Goal: Task Accomplishment & Management: Manage account settings

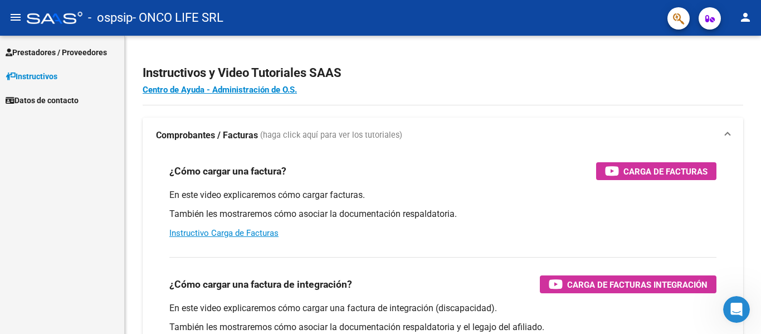
click at [98, 51] on span "Prestadores / Proveedores" at bounding box center [56, 52] width 101 height 12
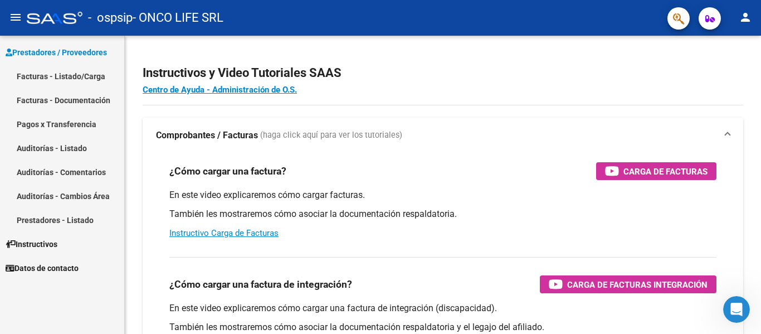
click at [90, 125] on link "Pagos x Transferencia" at bounding box center [62, 124] width 124 height 24
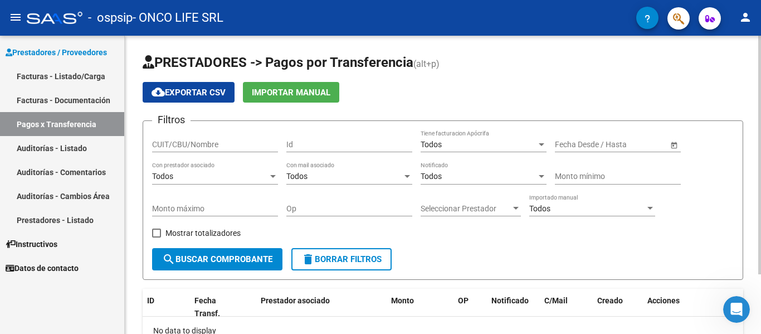
click at [229, 255] on span "search Buscar Comprobante" at bounding box center [217, 259] width 110 height 10
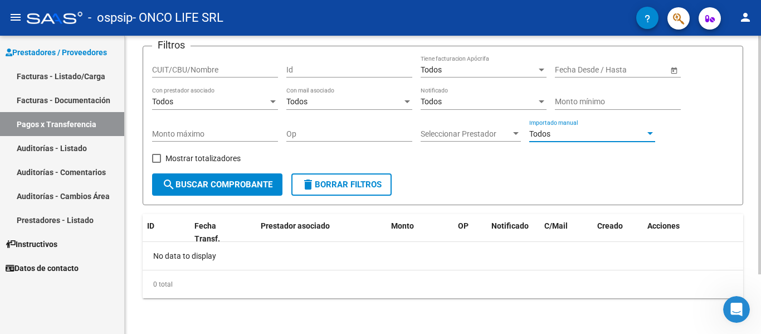
click at [586, 133] on div "Todos" at bounding box center [587, 133] width 116 height 9
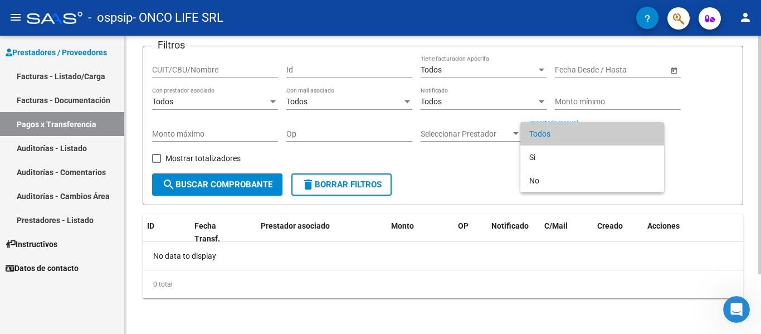
click at [584, 133] on span "Todos" at bounding box center [592, 133] width 126 height 23
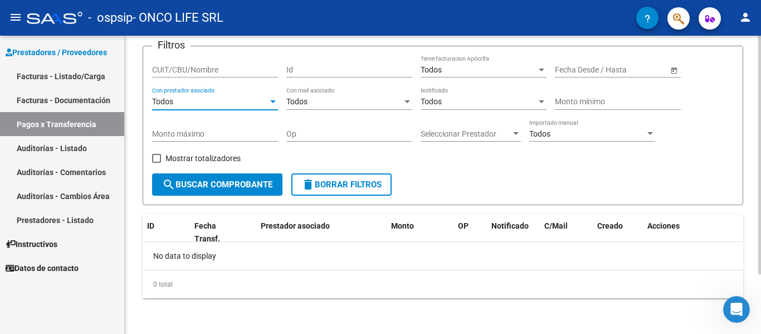
click at [207, 106] on div "Todos" at bounding box center [210, 101] width 116 height 9
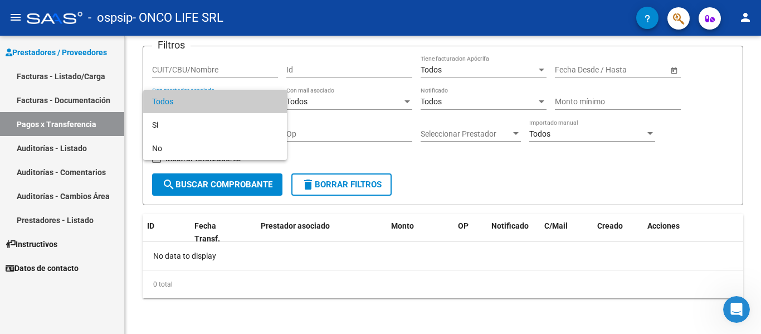
click at [208, 103] on span "Todos" at bounding box center [215, 101] width 126 height 23
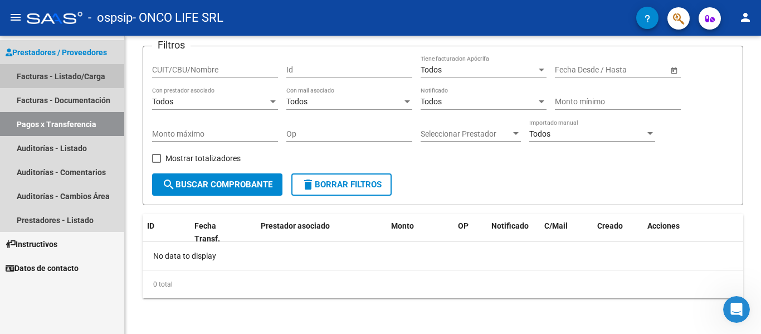
click at [77, 76] on link "Facturas - Listado/Carga" at bounding box center [62, 76] width 124 height 24
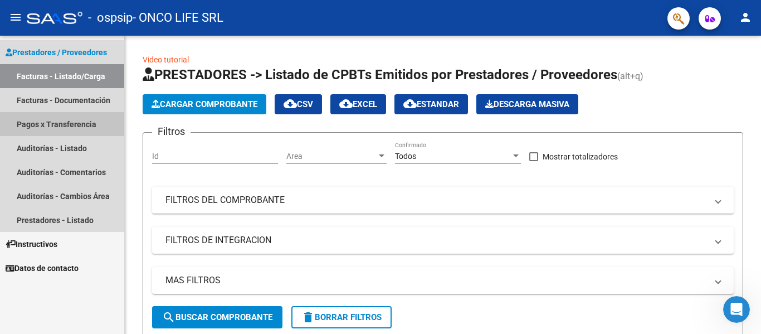
click at [46, 119] on link "Pagos x Transferencia" at bounding box center [62, 124] width 124 height 24
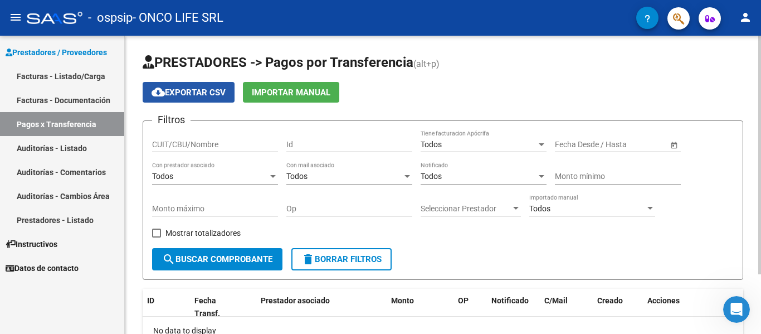
click at [187, 87] on span "cloud_download Exportar CSV" at bounding box center [189, 92] width 74 height 10
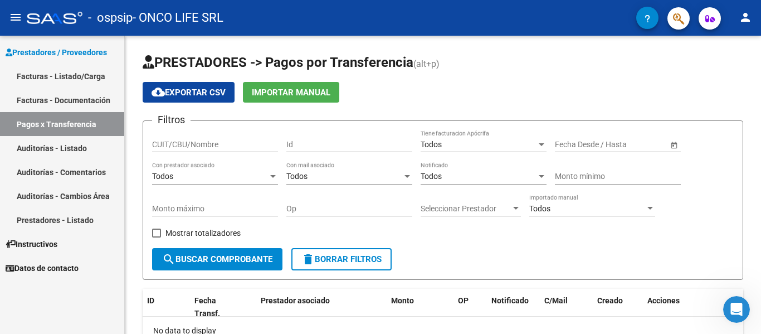
click at [79, 268] on span "Datos de contacto" at bounding box center [42, 268] width 73 height 12
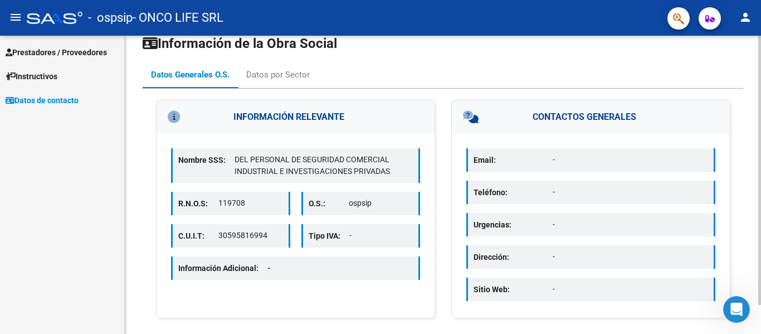
scroll to position [32, 0]
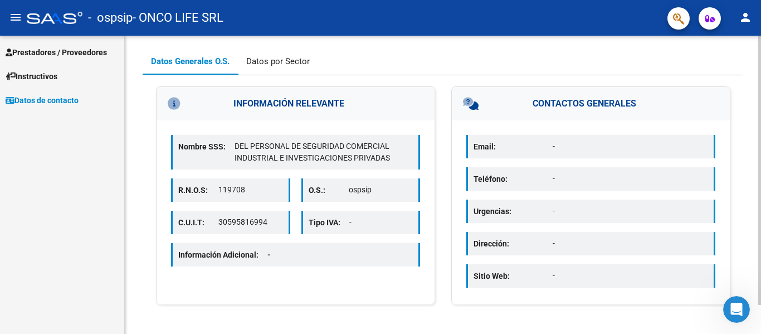
click at [301, 67] on div "Datos por Sector" at bounding box center [278, 61] width 80 height 27
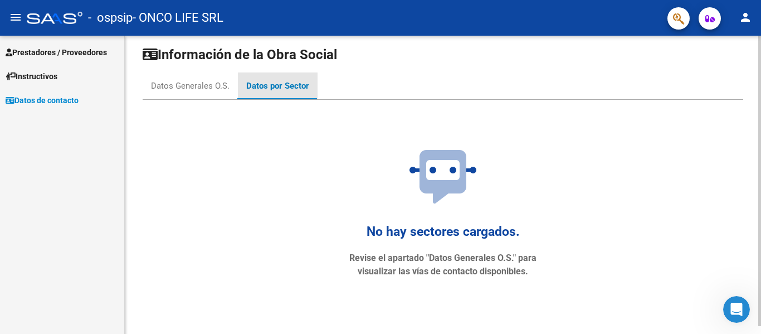
scroll to position [0, 0]
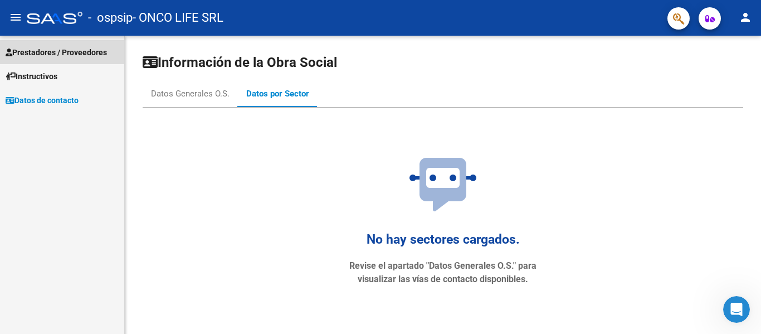
click at [30, 50] on span "Prestadores / Proveedores" at bounding box center [56, 52] width 101 height 12
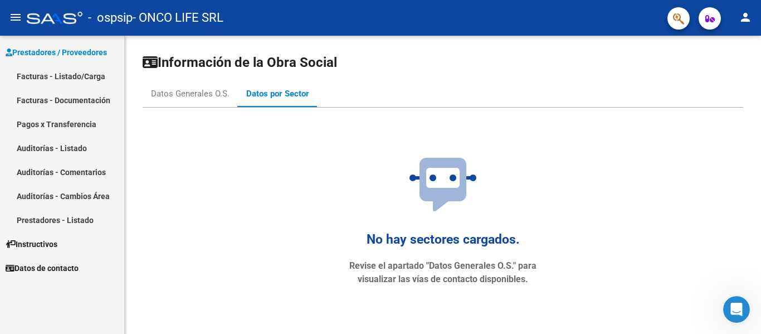
click at [35, 105] on link "Facturas - Documentación" at bounding box center [62, 100] width 124 height 24
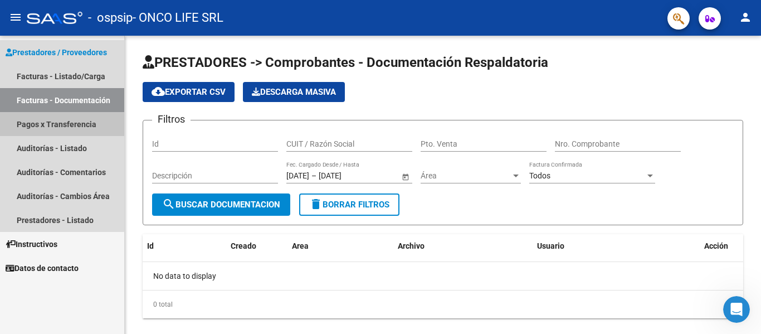
click at [57, 124] on link "Pagos x Transferencia" at bounding box center [62, 124] width 124 height 24
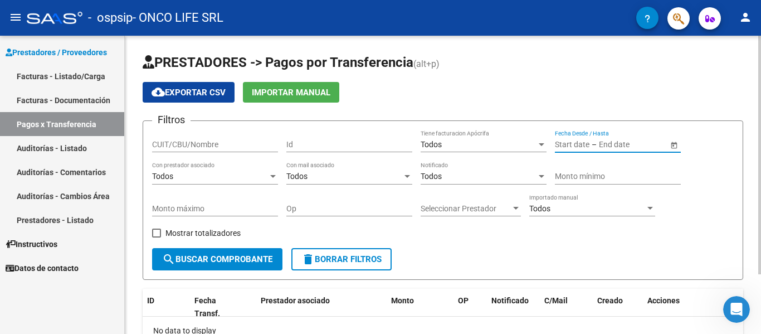
click at [624, 142] on input "text" at bounding box center [626, 144] width 55 height 9
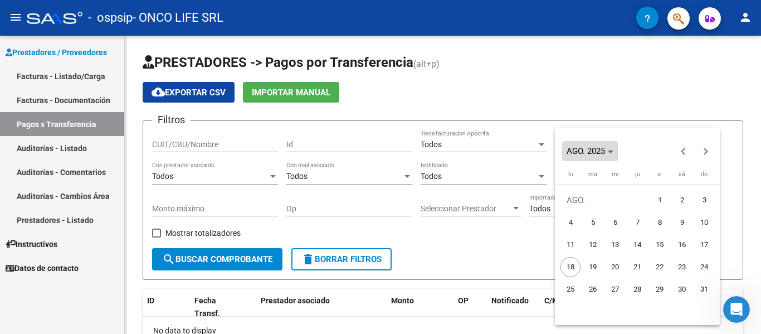
click at [613, 150] on icon "Choose month and year" at bounding box center [611, 151] width 6 height 3
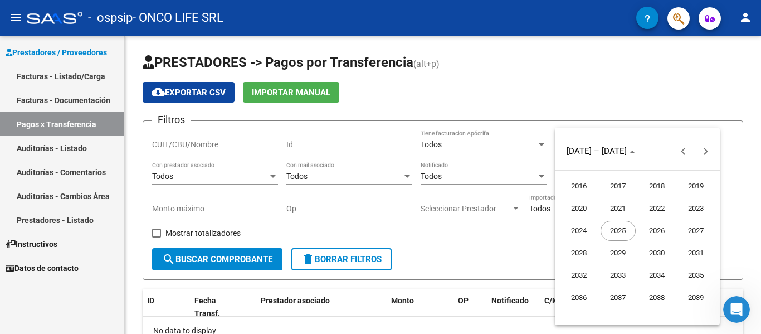
click at [652, 209] on span "2022" at bounding box center [657, 208] width 35 height 20
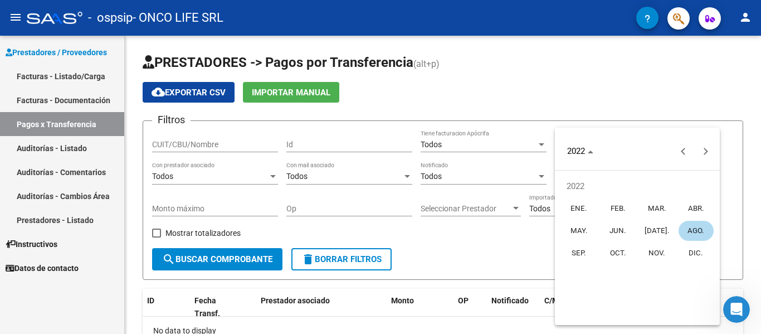
click at [647, 228] on span "[DATE]." at bounding box center [657, 231] width 35 height 20
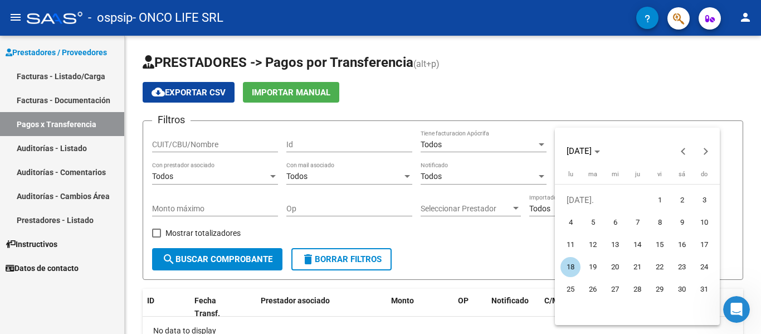
click at [529, 232] on div at bounding box center [380, 167] width 761 height 334
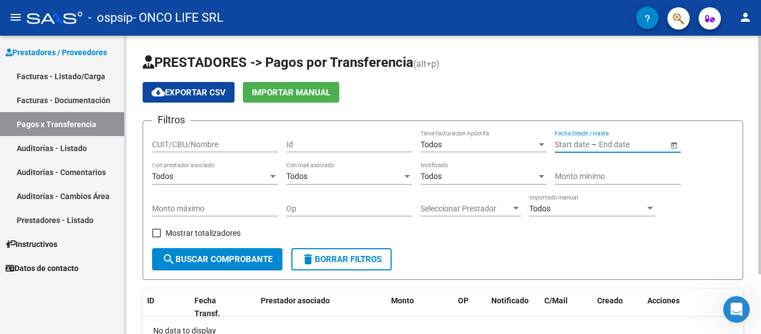
click at [607, 143] on input "text" at bounding box center [626, 144] width 55 height 9
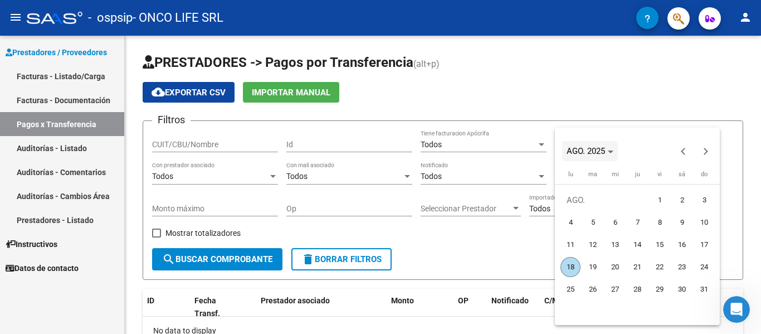
click at [609, 153] on icon "Choose month and year" at bounding box center [611, 151] width 6 height 3
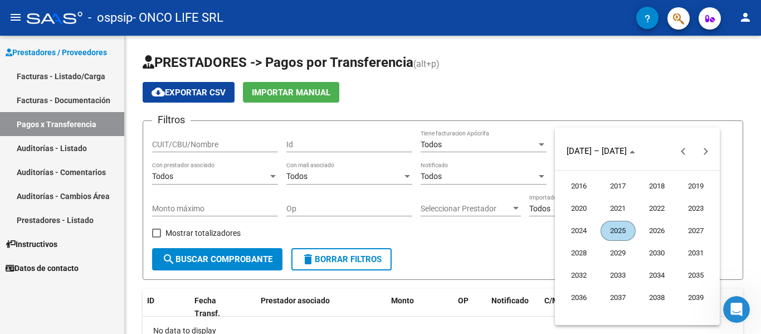
click at [662, 209] on span "2022" at bounding box center [657, 208] width 35 height 20
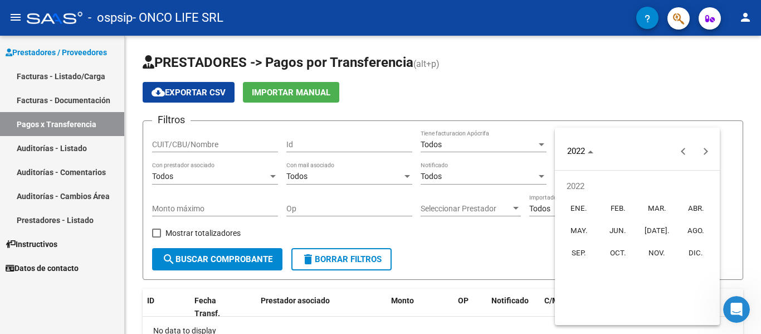
click at [657, 224] on span "[DATE]." at bounding box center [657, 231] width 35 height 20
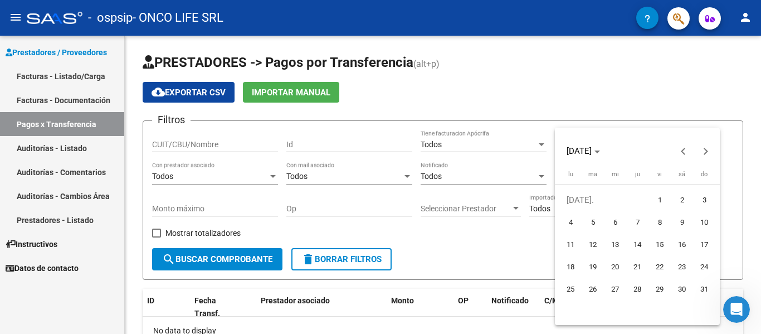
click at [658, 201] on span "1" at bounding box center [660, 200] width 20 height 20
type input "[DATE]"
click at [654, 199] on span "1" at bounding box center [660, 200] width 20 height 20
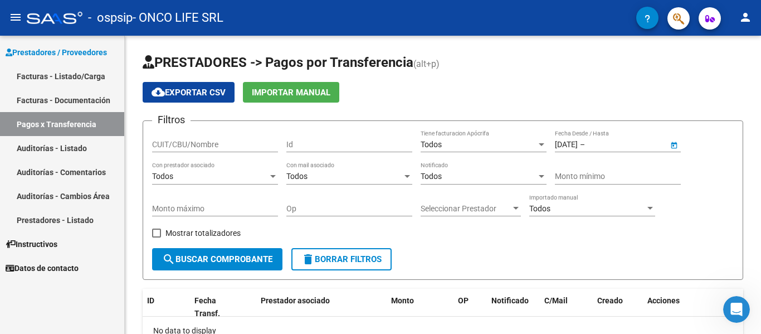
type input "[DATE]"
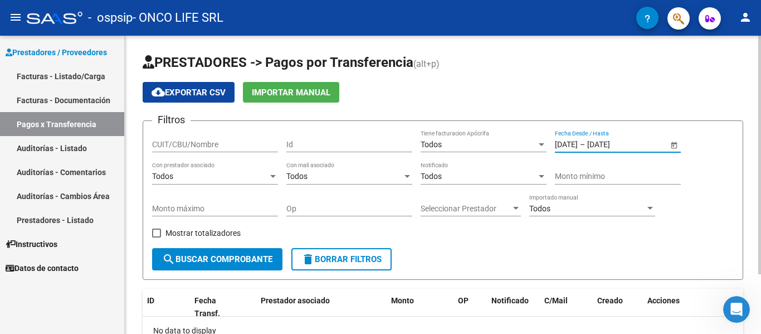
click at [616, 143] on input "[DATE]" at bounding box center [614, 144] width 55 height 9
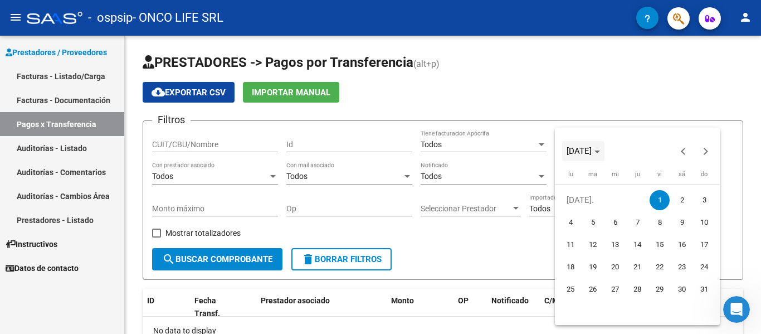
click at [600, 151] on polygon "Choose month and year" at bounding box center [598, 151] width 6 height 3
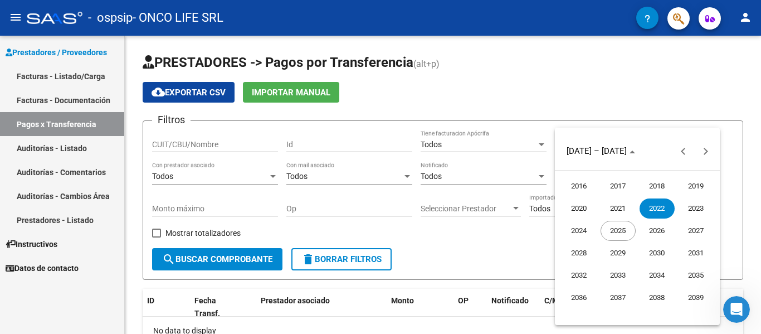
click at [649, 212] on span "2022" at bounding box center [657, 208] width 35 height 20
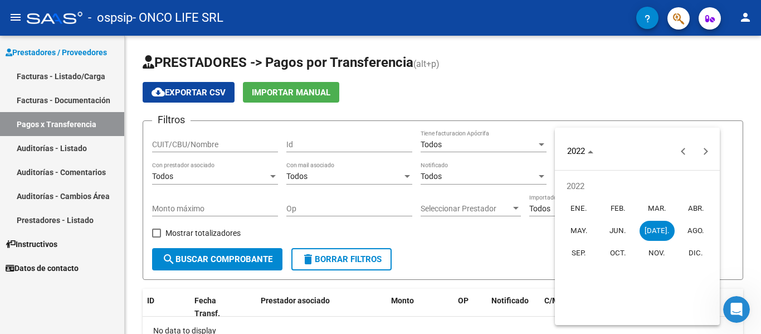
click at [585, 252] on span "SEP." at bounding box center [579, 253] width 35 height 20
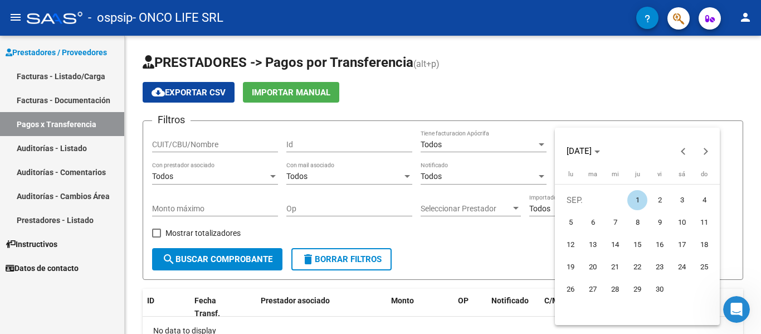
click at [657, 287] on span "30" at bounding box center [660, 289] width 20 height 20
type input "[DATE]"
click at [657, 287] on span "30" at bounding box center [660, 289] width 20 height 20
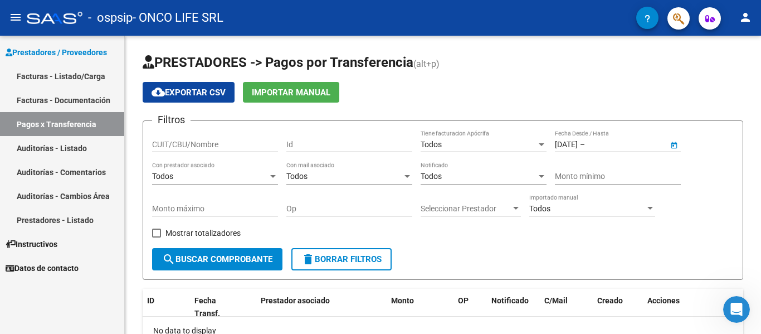
type input "[DATE]"
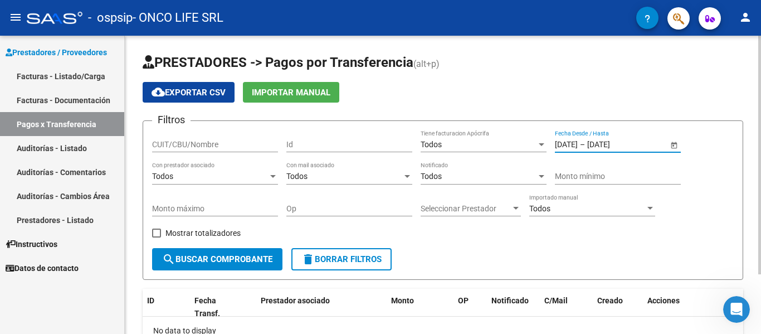
click at [208, 260] on span "search Buscar Comprobante" at bounding box center [217, 259] width 110 height 10
click at [675, 145] on span "Open calendar" at bounding box center [674, 144] width 27 height 27
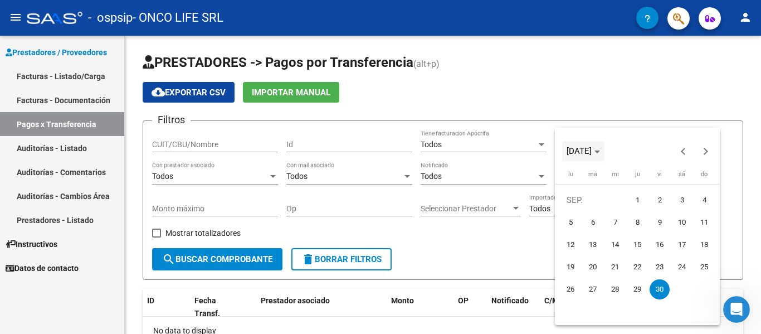
click at [600, 152] on polygon "Choose month and year" at bounding box center [598, 151] width 6 height 3
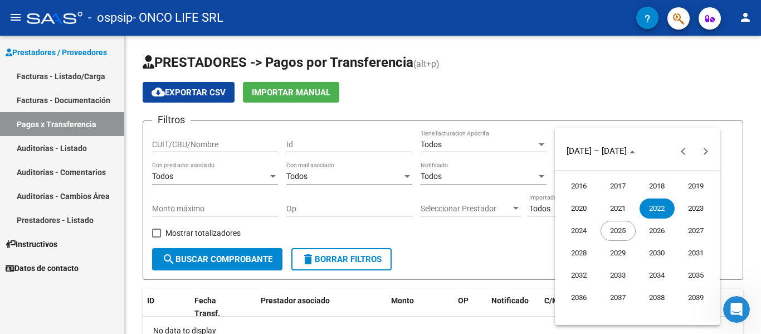
click at [695, 206] on span "2023" at bounding box center [696, 208] width 35 height 20
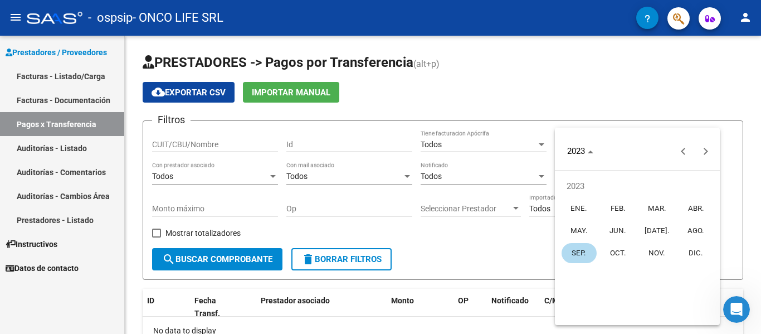
click at [693, 252] on span "DIC." at bounding box center [696, 253] width 35 height 20
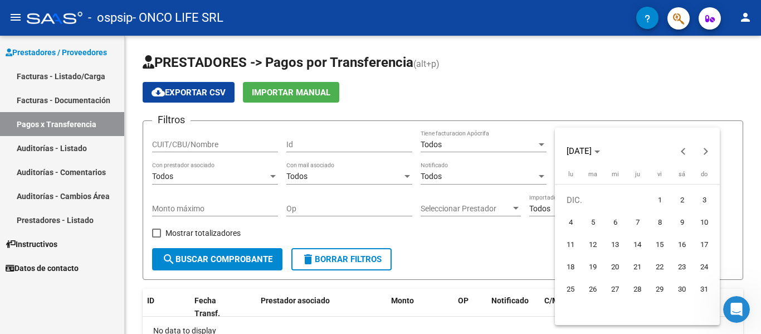
click at [693, 252] on button "16" at bounding box center [682, 244] width 22 height 22
type input "[DATE]"
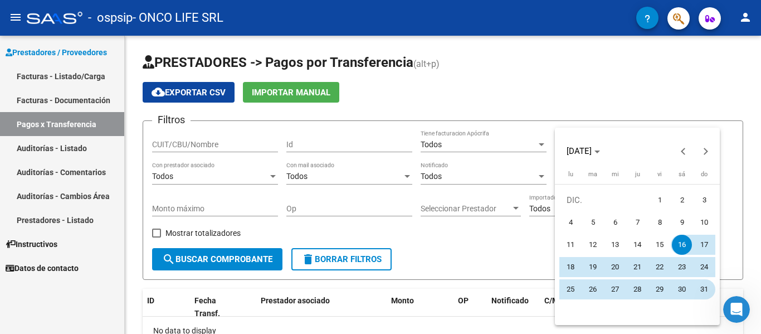
click at [703, 286] on span "31" at bounding box center [704, 289] width 20 height 20
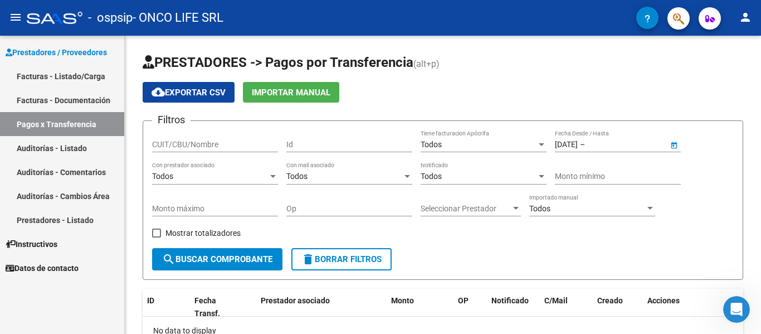
type input "[DATE]"
click at [230, 264] on span "search Buscar Comprobante" at bounding box center [217, 259] width 110 height 10
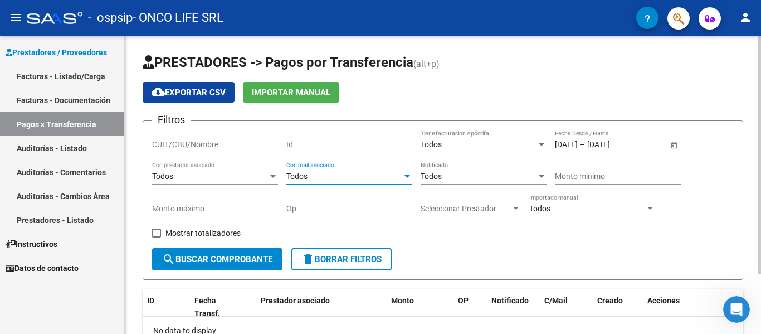
click at [334, 172] on div "Todos" at bounding box center [344, 176] width 116 height 9
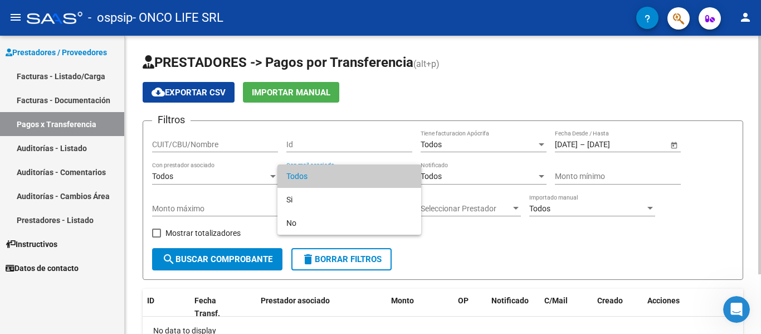
click at [334, 172] on span "Todos" at bounding box center [349, 175] width 126 height 23
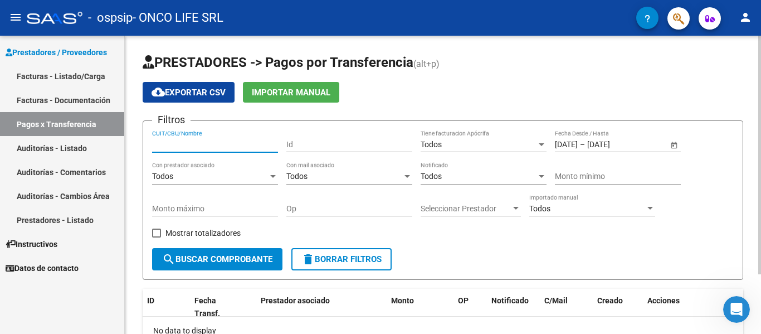
click at [212, 142] on input "CUIT/CBU/Nombre" at bounding box center [215, 144] width 126 height 9
click at [477, 142] on div "Todos" at bounding box center [479, 144] width 116 height 9
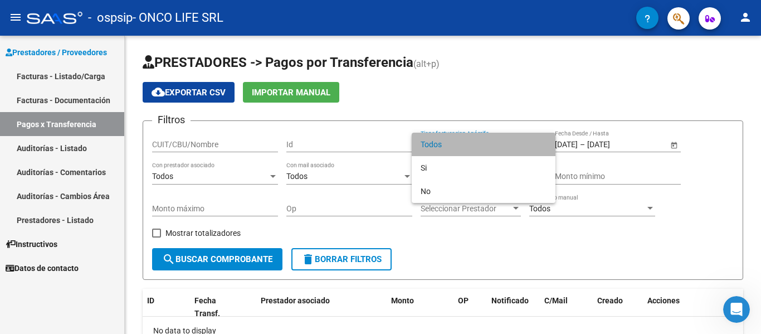
click at [478, 143] on span "Todos" at bounding box center [484, 144] width 126 height 23
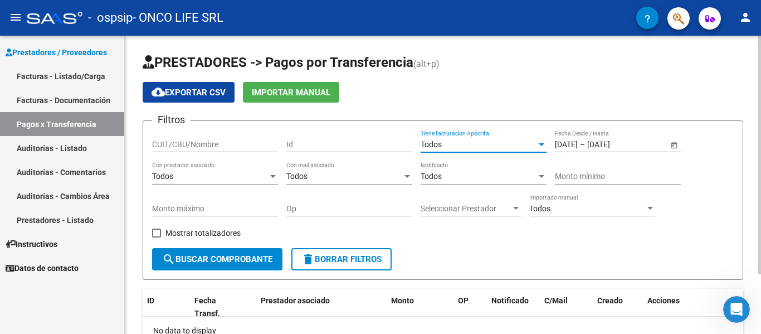
click at [211, 171] on div "Todos Con prestador asociado" at bounding box center [215, 173] width 126 height 22
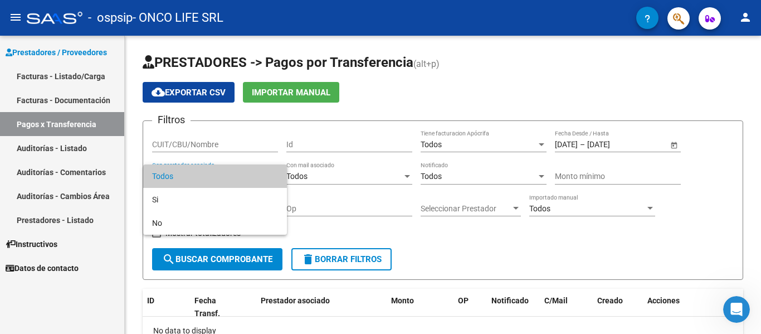
click at [211, 173] on span "Todos" at bounding box center [215, 175] width 126 height 23
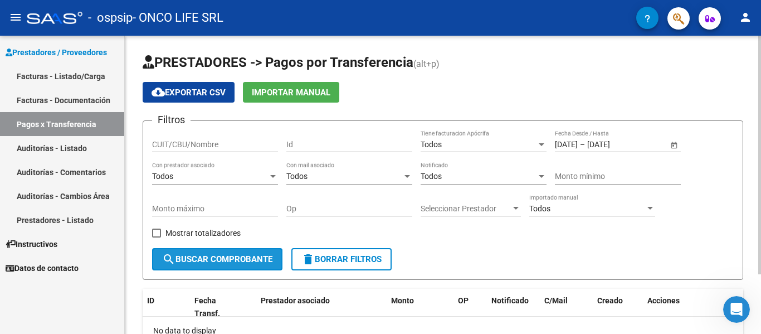
click at [183, 257] on span "search Buscar Comprobante" at bounding box center [217, 259] width 110 height 10
click at [323, 95] on span "Importar Manual" at bounding box center [291, 92] width 79 height 10
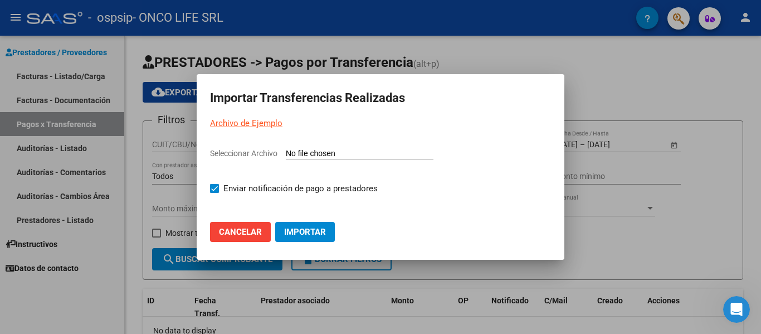
click at [323, 156] on input "Seleccionar Archivo" at bounding box center [360, 154] width 148 height 11
click at [236, 234] on span "Cancelar" at bounding box center [240, 232] width 43 height 10
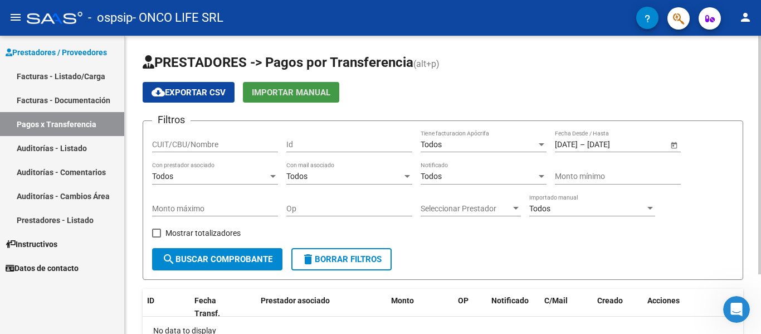
click at [494, 148] on div "Todos" at bounding box center [479, 144] width 116 height 9
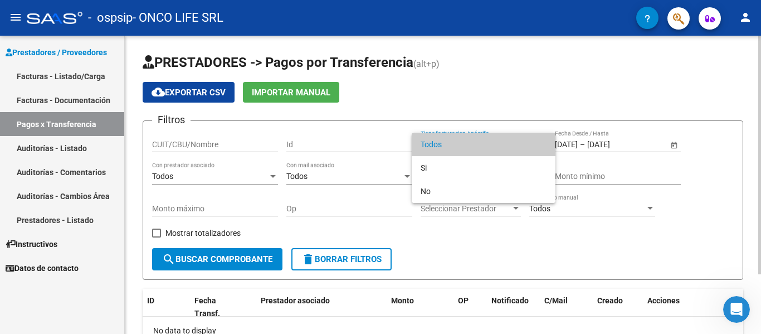
click at [494, 148] on span "Todos" at bounding box center [484, 144] width 126 height 23
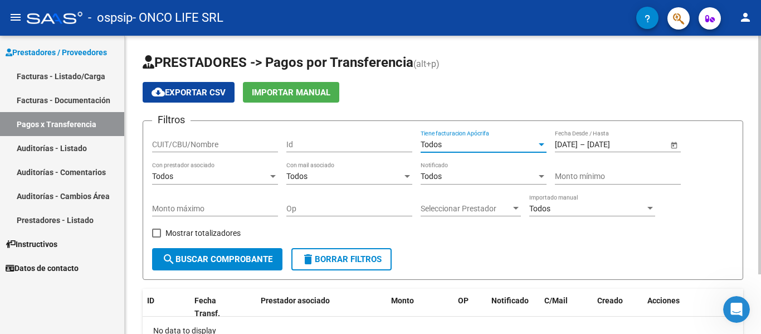
click at [490, 145] on div "Todos" at bounding box center [479, 144] width 116 height 9
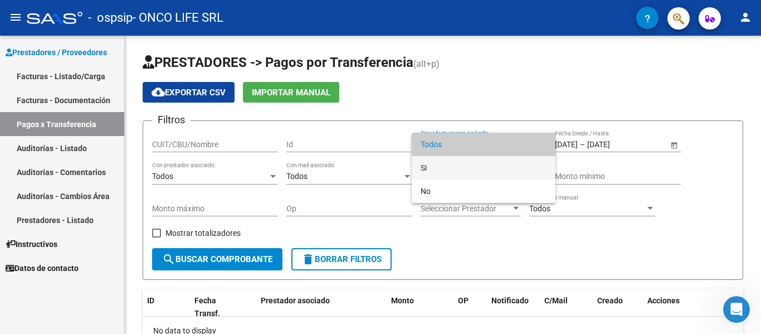
click at [486, 174] on span "Si" at bounding box center [484, 167] width 126 height 23
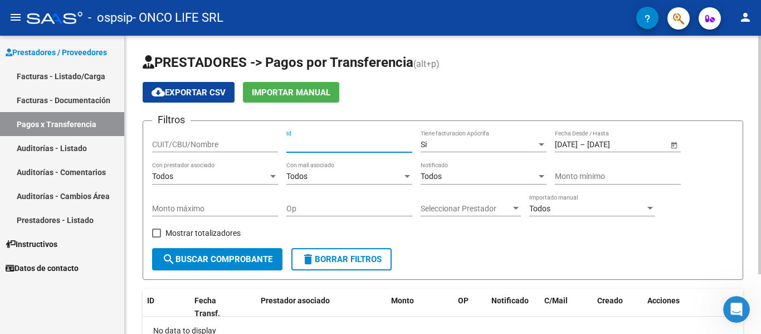
click at [339, 147] on input "Id" at bounding box center [349, 144] width 126 height 9
click at [186, 147] on input "CUIT/CBU/Nombre" at bounding box center [215, 144] width 126 height 9
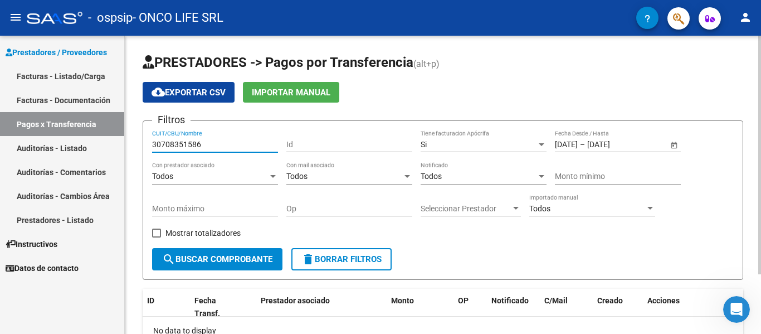
type input "30708351586"
click at [246, 262] on span "search Buscar Comprobante" at bounding box center [217, 259] width 110 height 10
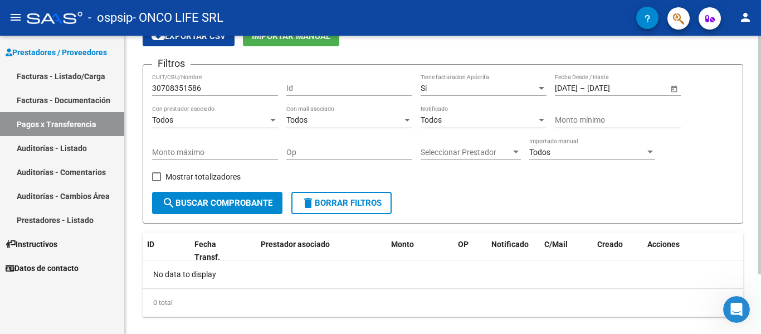
scroll to position [75, 0]
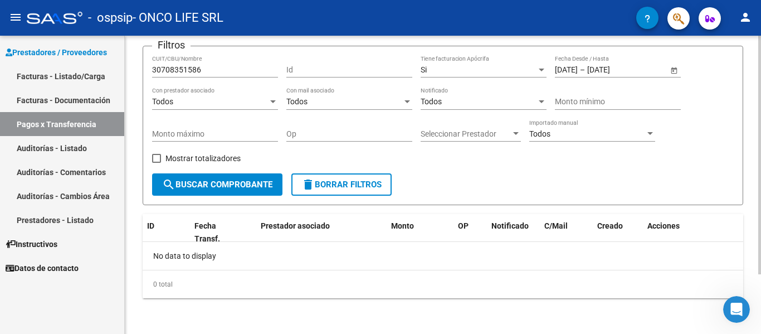
click at [243, 256] on div "No data to display" at bounding box center [443, 256] width 601 height 28
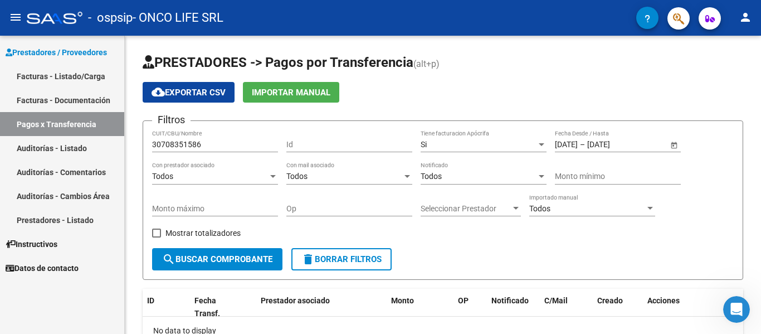
click at [71, 215] on link "Prestadores - Listado" at bounding box center [62, 220] width 124 height 24
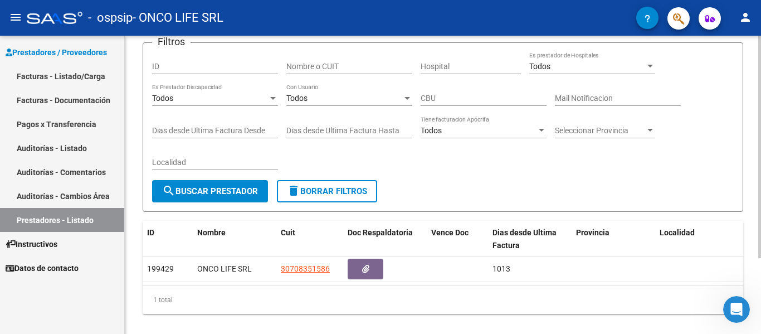
scroll to position [102, 0]
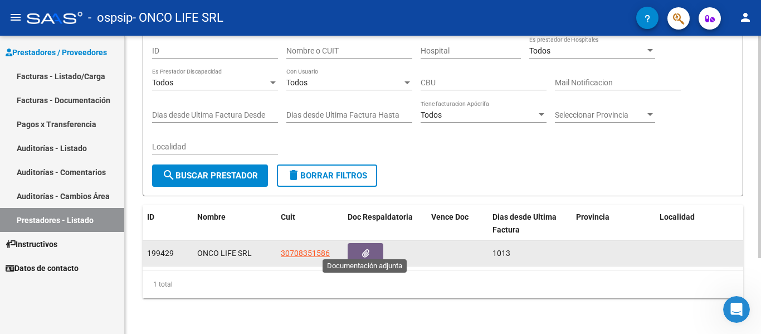
click at [372, 245] on button "button" at bounding box center [366, 253] width 36 height 21
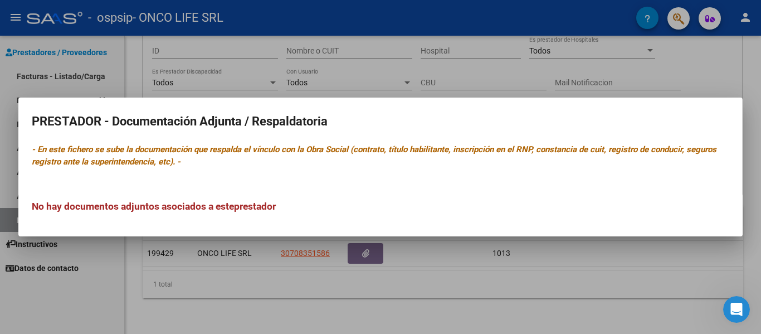
click at [271, 281] on div at bounding box center [380, 167] width 761 height 334
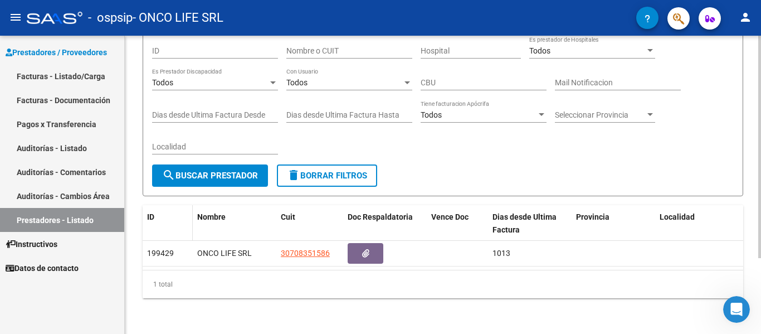
scroll to position [0, 0]
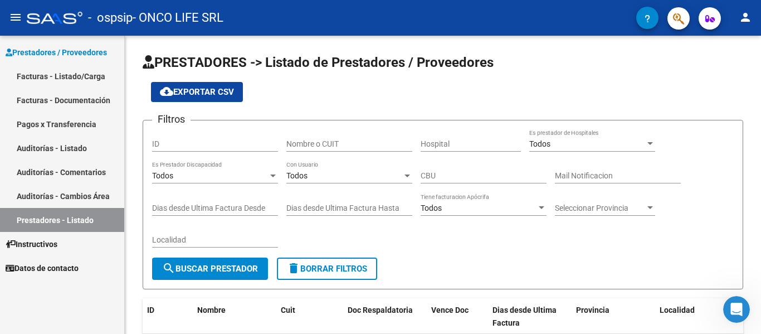
click at [56, 71] on link "Facturas - Listado/Carga" at bounding box center [62, 76] width 124 height 24
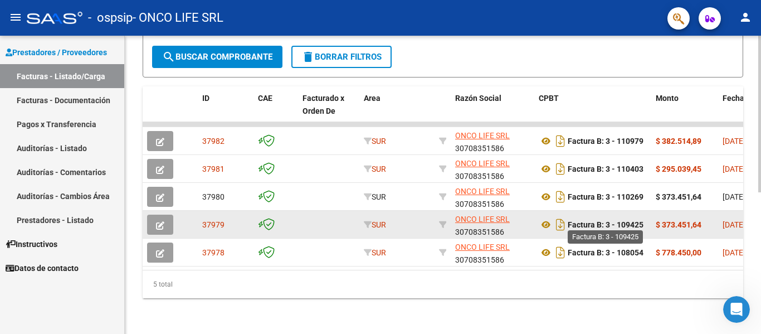
scroll to position [269, 0]
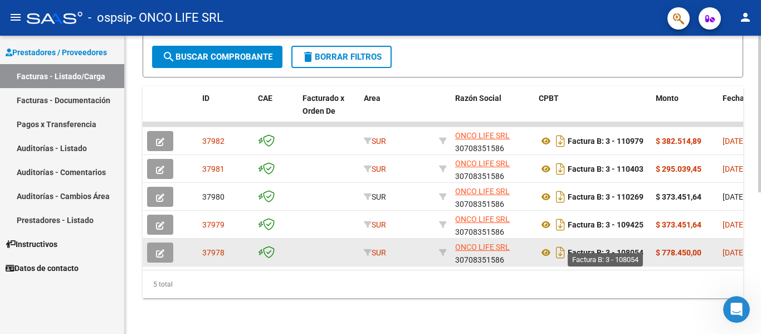
click at [634, 248] on strong "Factura B: 3 - 108054" at bounding box center [606, 252] width 76 height 9
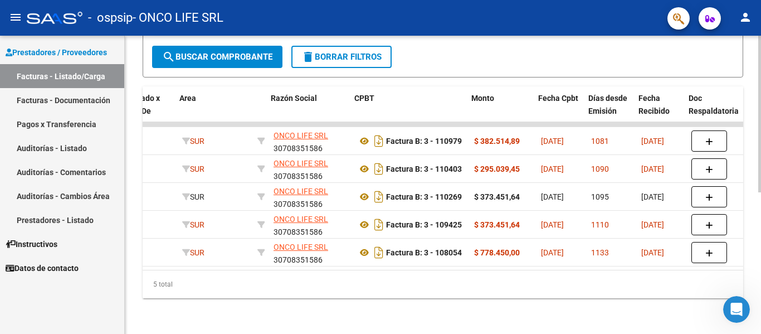
scroll to position [0, 177]
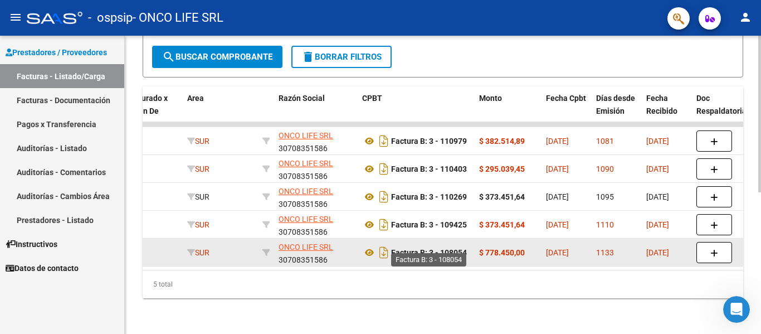
click at [467, 248] on strong "Factura B: 3 - 108054" at bounding box center [429, 252] width 76 height 9
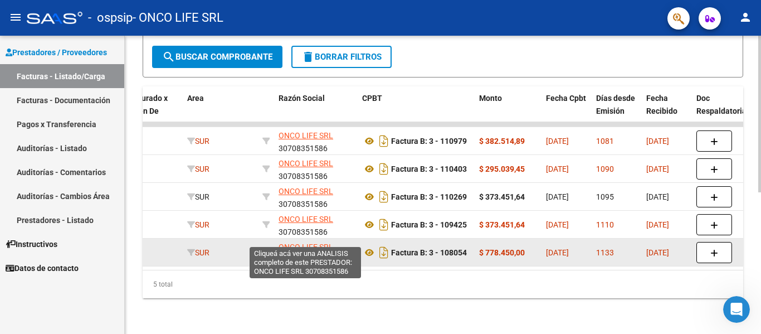
click at [292, 242] on span "ONCO LIFE SRL" at bounding box center [306, 246] width 55 height 9
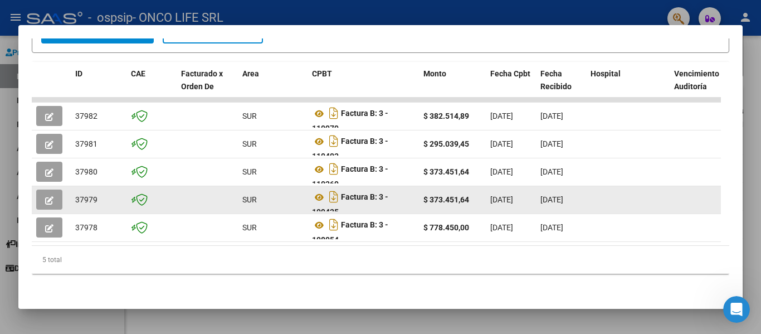
scroll to position [7, 0]
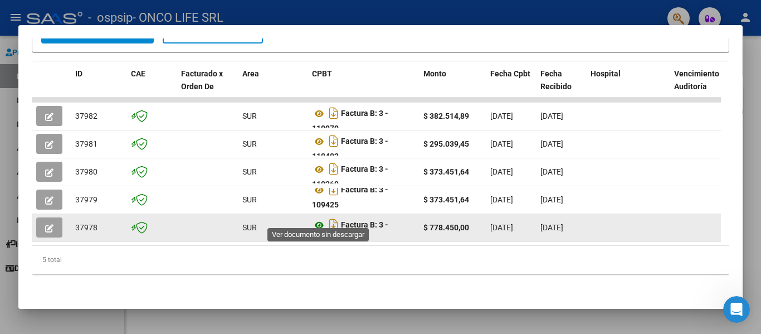
click at [319, 218] on icon at bounding box center [319, 224] width 14 height 13
click at [48, 224] on icon "button" at bounding box center [49, 228] width 8 height 8
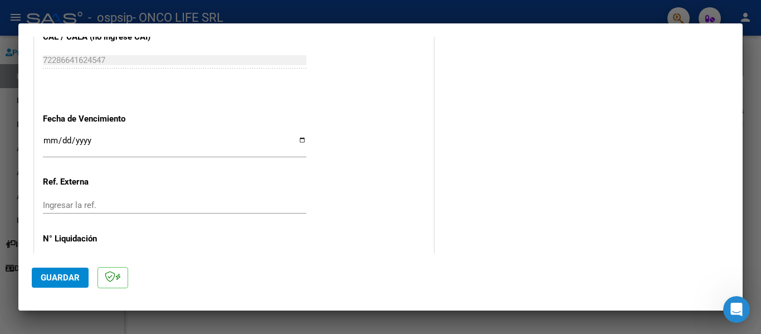
scroll to position [632, 0]
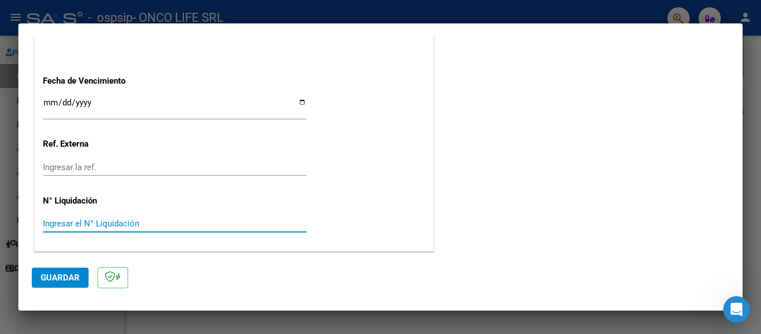
click at [181, 227] on input "Ingresar el N° Liquidación" at bounding box center [175, 223] width 264 height 10
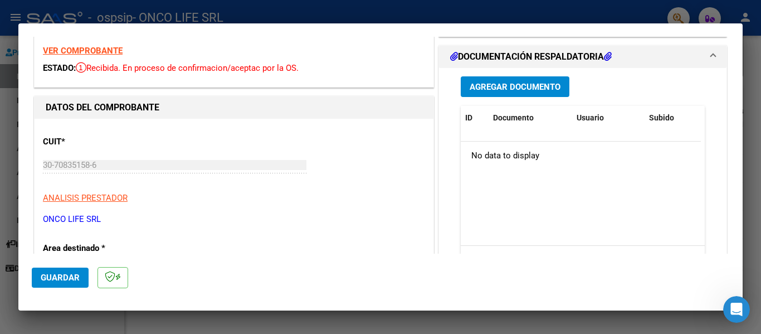
scroll to position [0, 0]
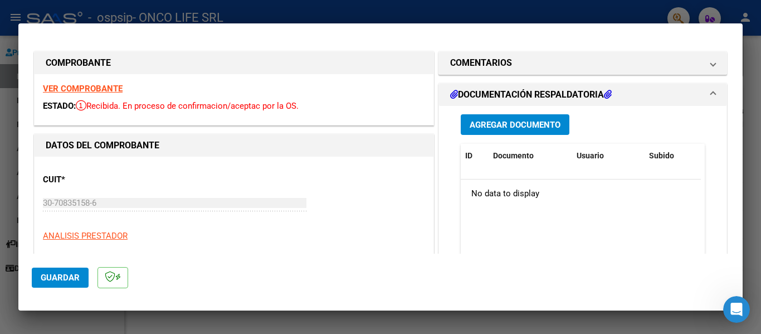
click at [94, 87] on strong "VER COMPROBANTE" at bounding box center [83, 89] width 80 height 10
click at [510, 91] on h1 "DOCUMENTACIÓN RESPALDATORIA" at bounding box center [531, 94] width 162 height 13
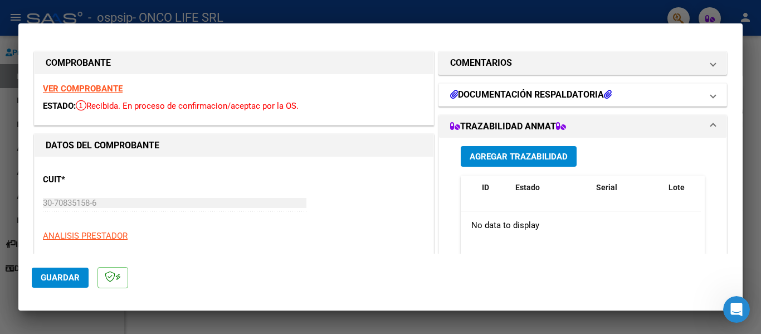
click at [511, 92] on h1 "DOCUMENTACIÓN RESPALDATORIA" at bounding box center [531, 94] width 162 height 13
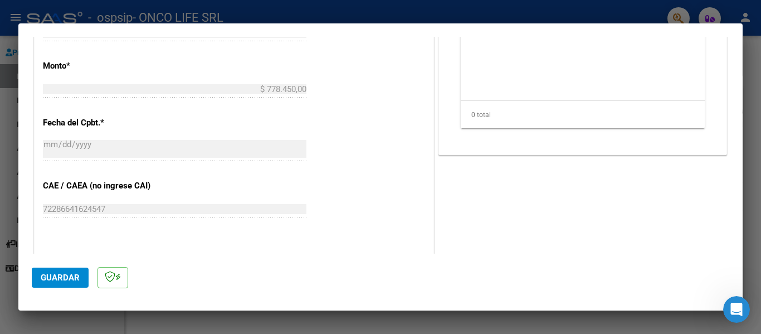
scroll to position [632, 0]
